Goal: Information Seeking & Learning: Learn about a topic

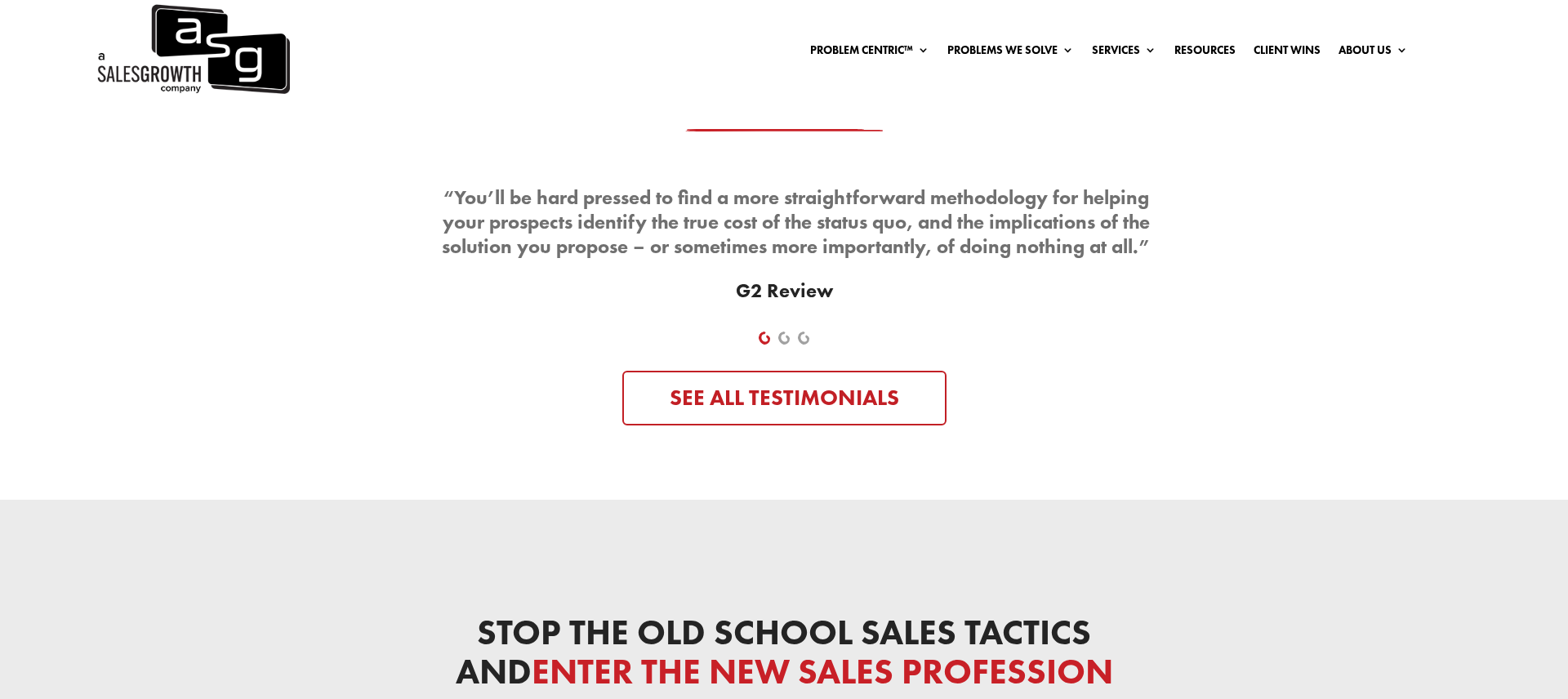
scroll to position [5576, 0]
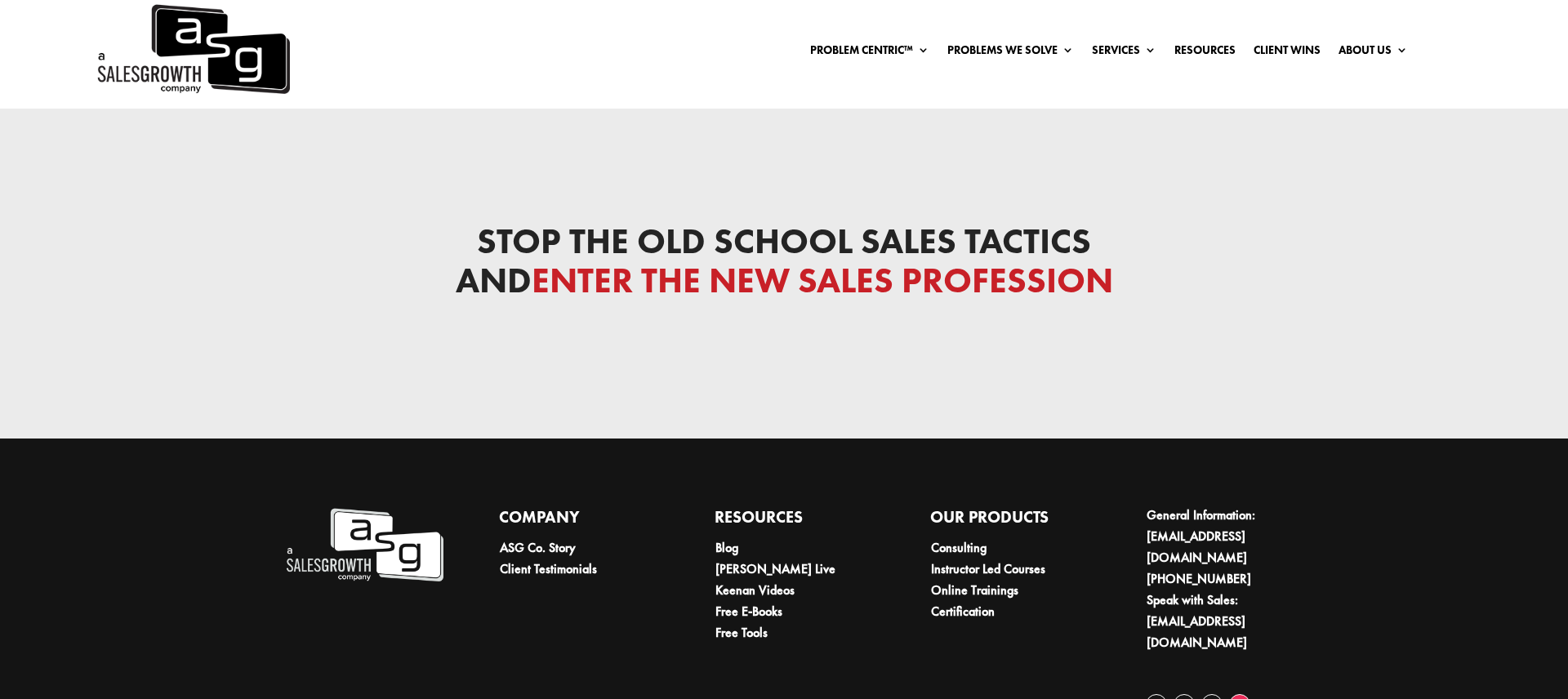
click at [1243, 694] on link "Follow" at bounding box center [1240, 705] width 21 height 21
click at [1205, 694] on link "Follow" at bounding box center [1212, 705] width 21 height 21
click at [1186, 694] on link "Follow" at bounding box center [1184, 705] width 21 height 21
click at [1150, 694] on link "Follow" at bounding box center [1156, 705] width 21 height 21
click at [561, 539] on link "ASG Co. Story" at bounding box center [538, 548] width 76 height 17
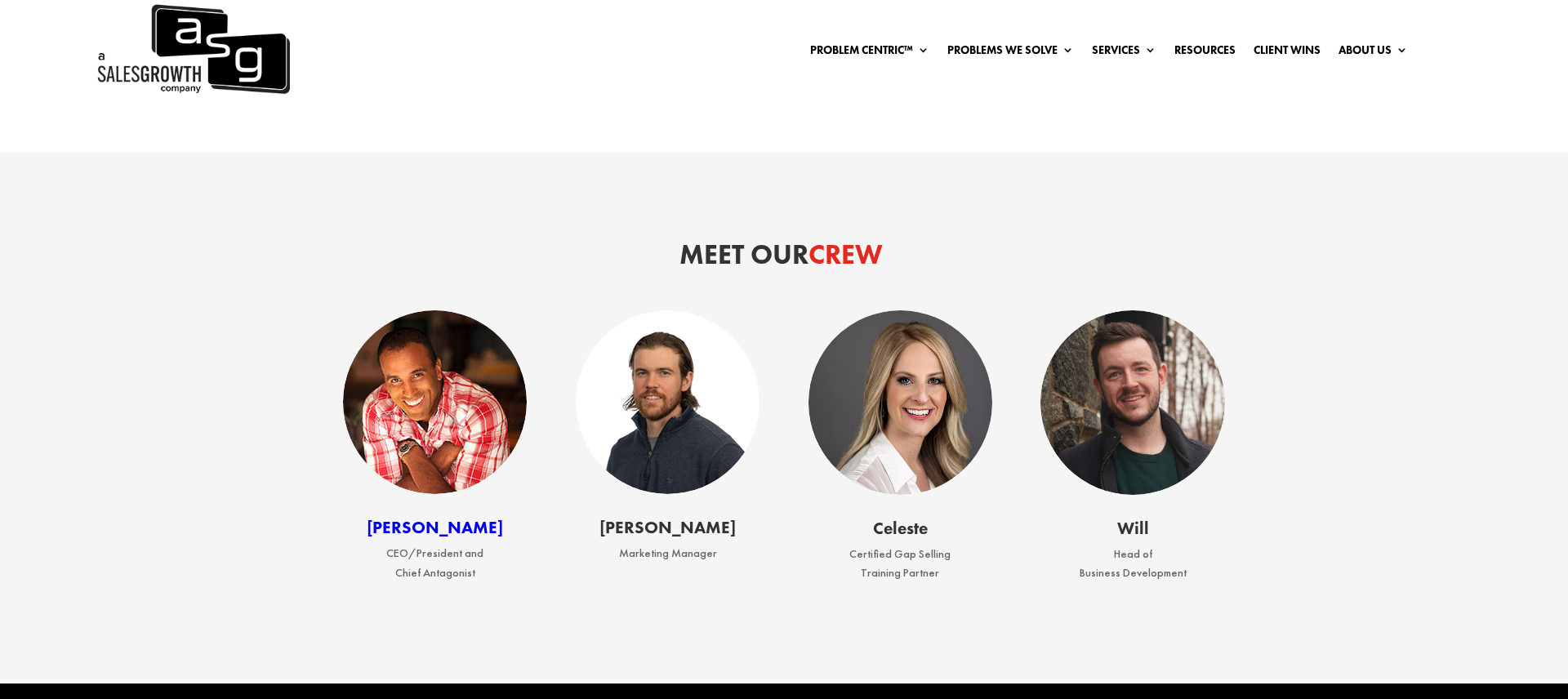
scroll to position [2261, 0]
click at [440, 530] on link "Keenan" at bounding box center [435, 526] width 137 height 22
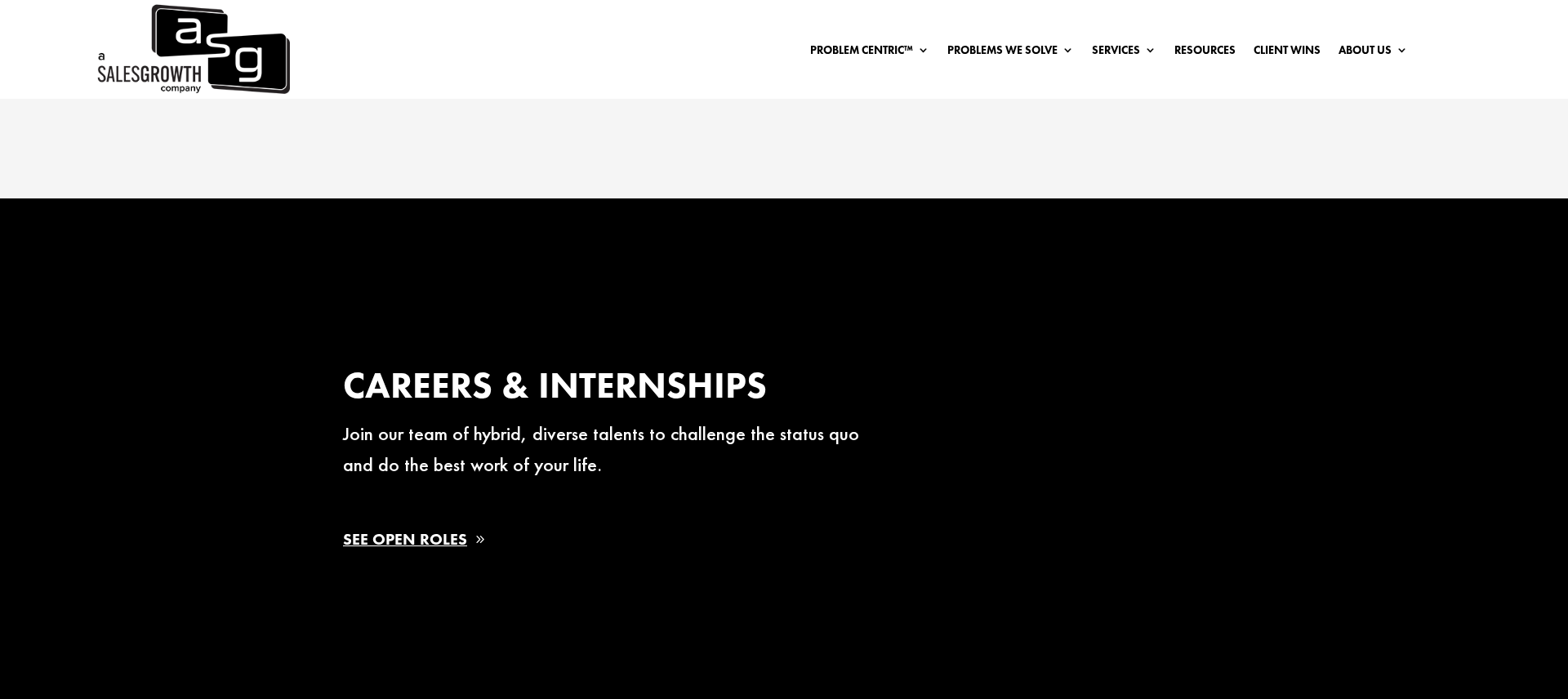
scroll to position [2748, 0]
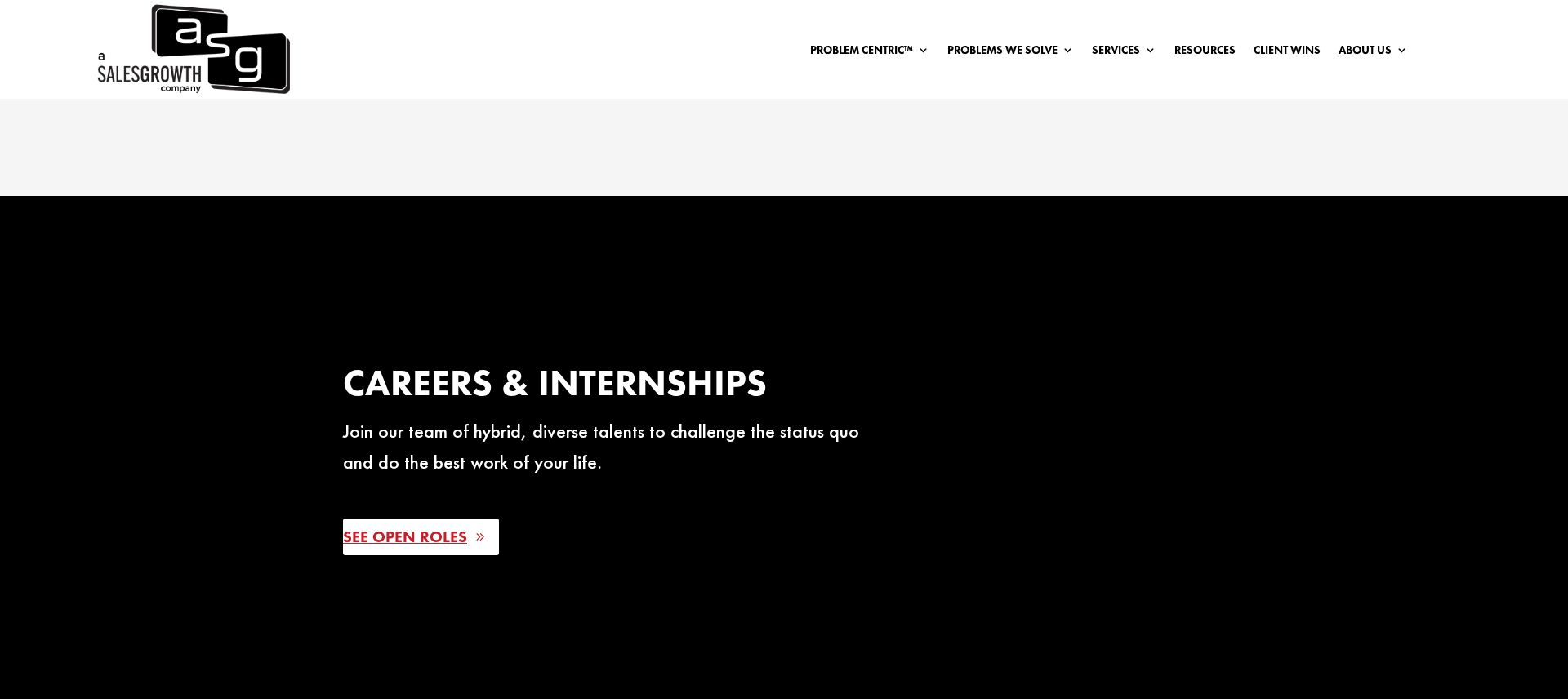
click at [430, 540] on link "See Open Roles" at bounding box center [421, 537] width 156 height 37
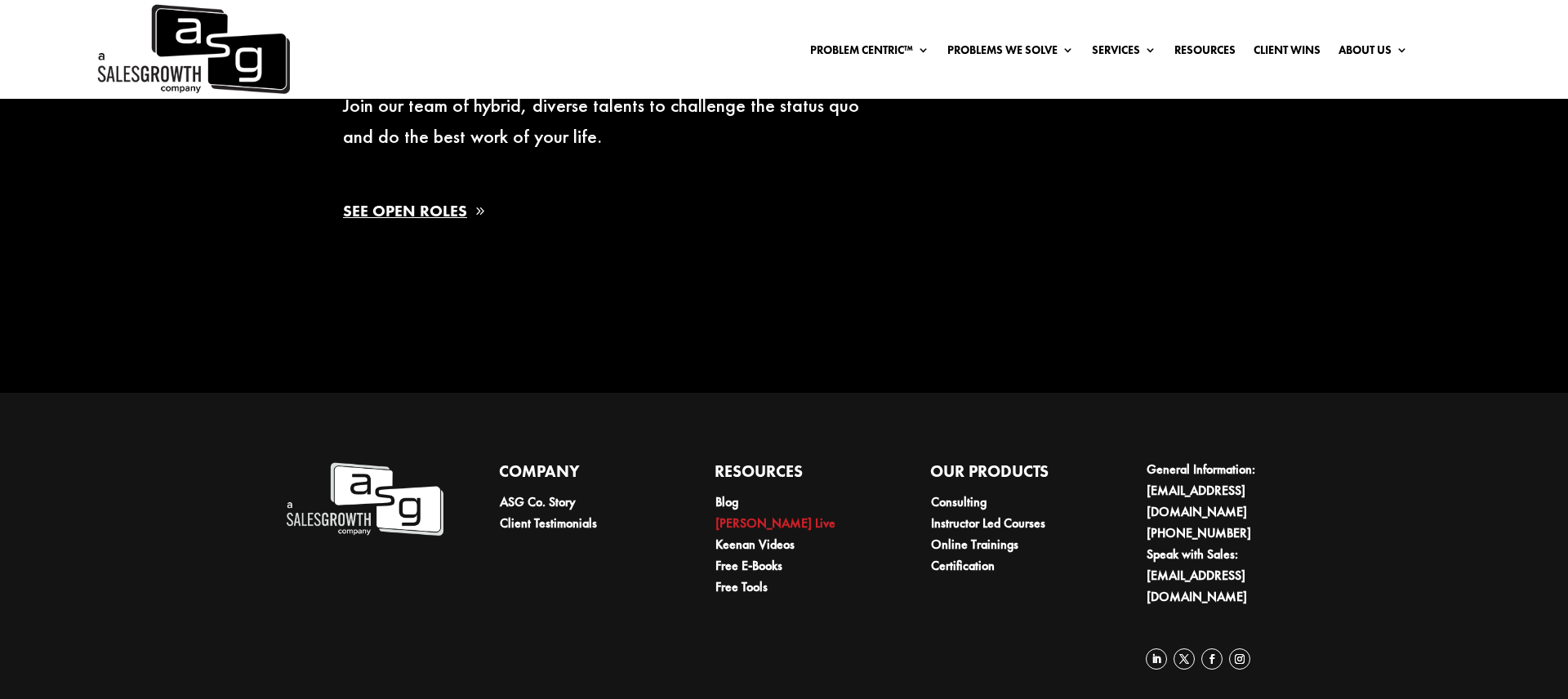
click at [763, 525] on link "[PERSON_NAME] Live" at bounding box center [775, 523] width 120 height 17
click at [980, 543] on link "Online Trainings" at bounding box center [975, 544] width 88 height 17
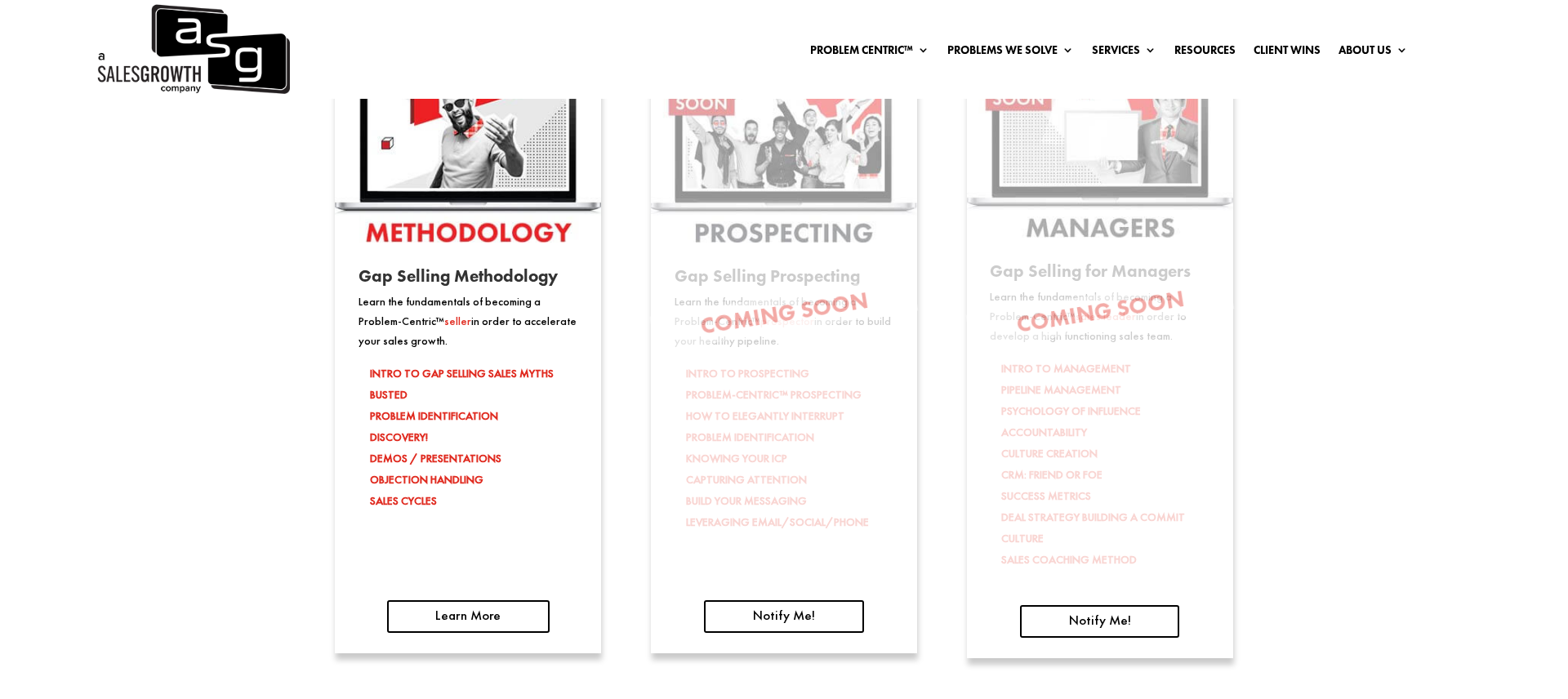
scroll to position [2641, 0]
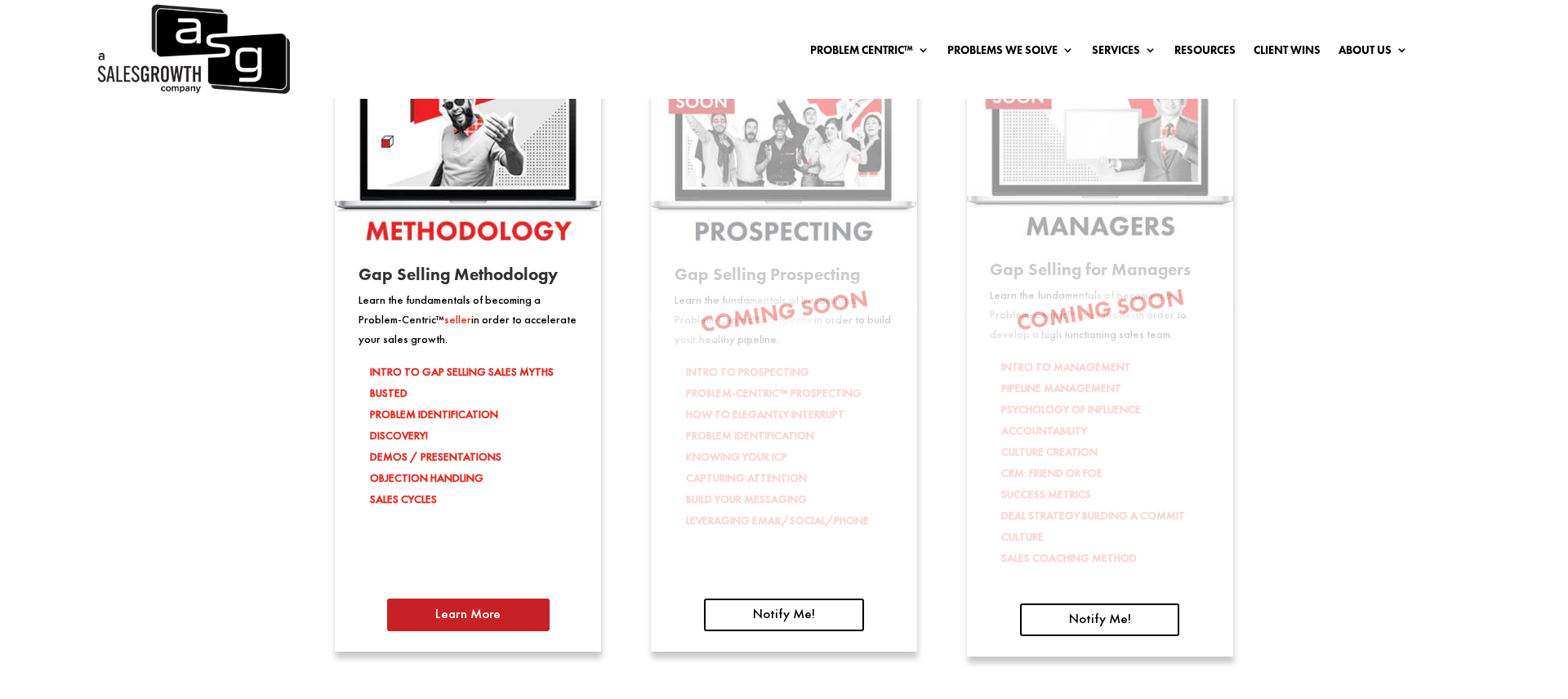
click at [449, 620] on link "Learn More" at bounding box center [468, 616] width 163 height 33
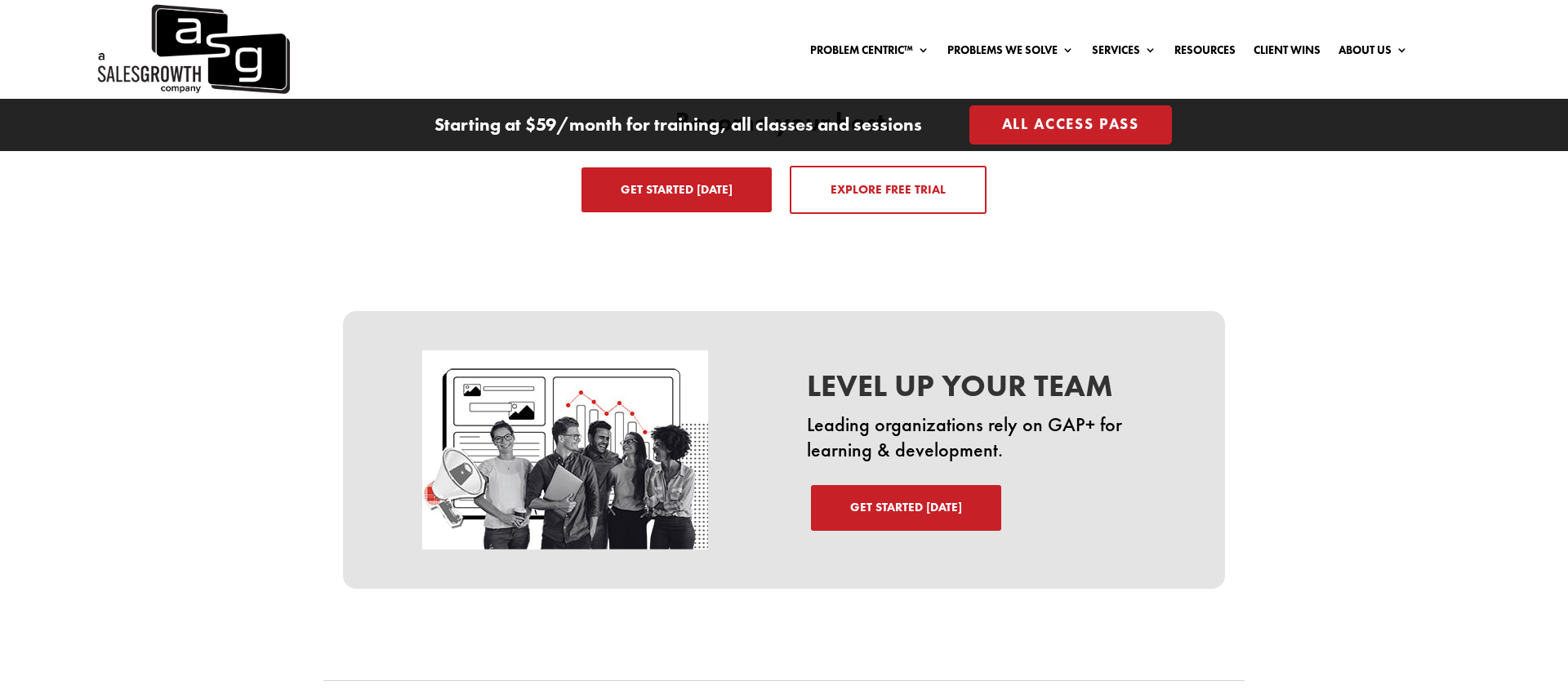
scroll to position [2579, 0]
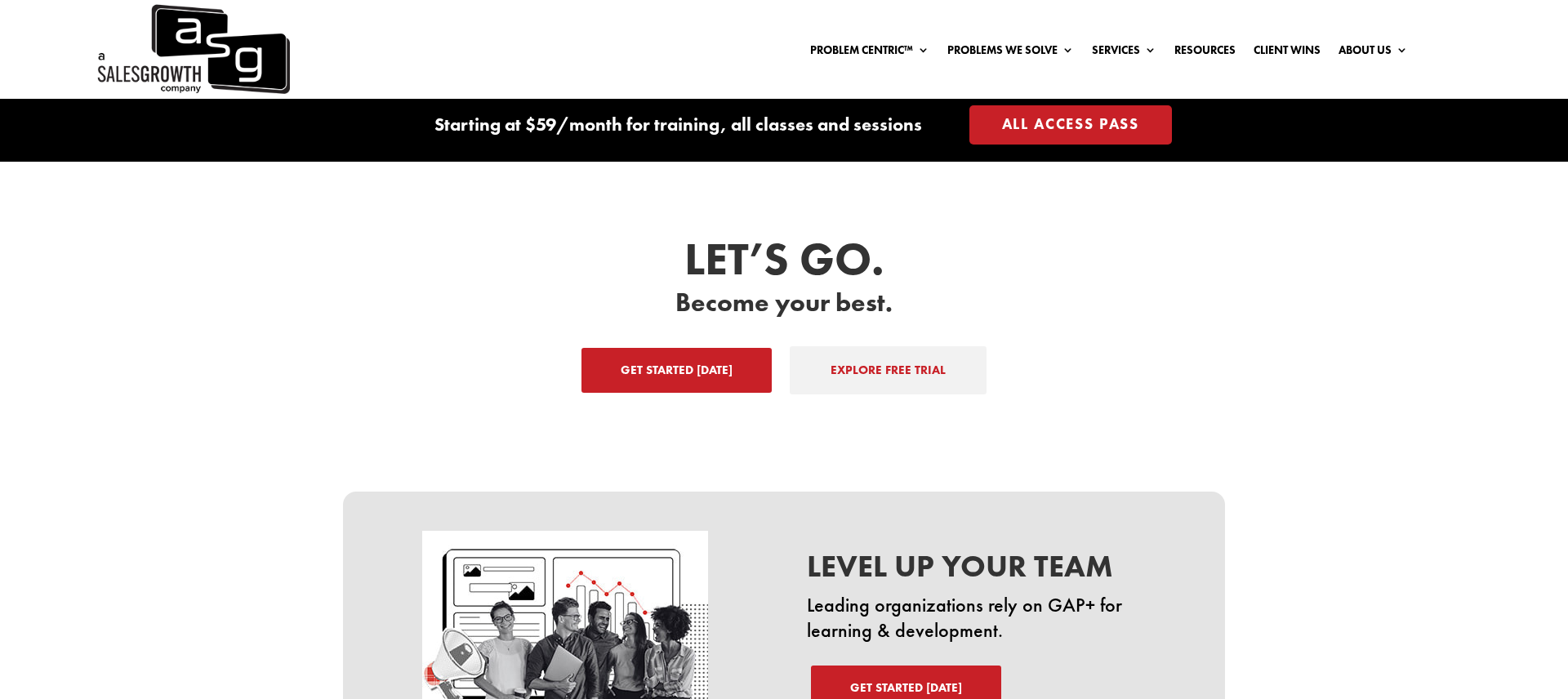
click at [966, 355] on link "EXPLORE FREE TRIAL" at bounding box center [888, 371] width 197 height 49
